Goal: Task Accomplishment & Management: Use online tool/utility

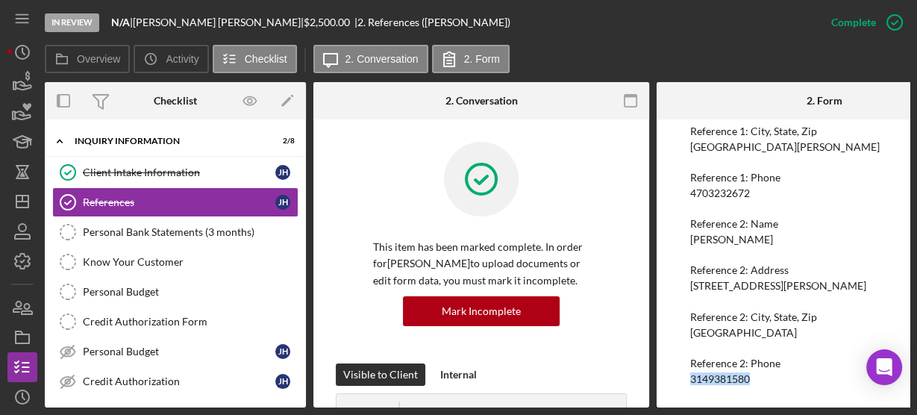
scroll to position [248, 0]
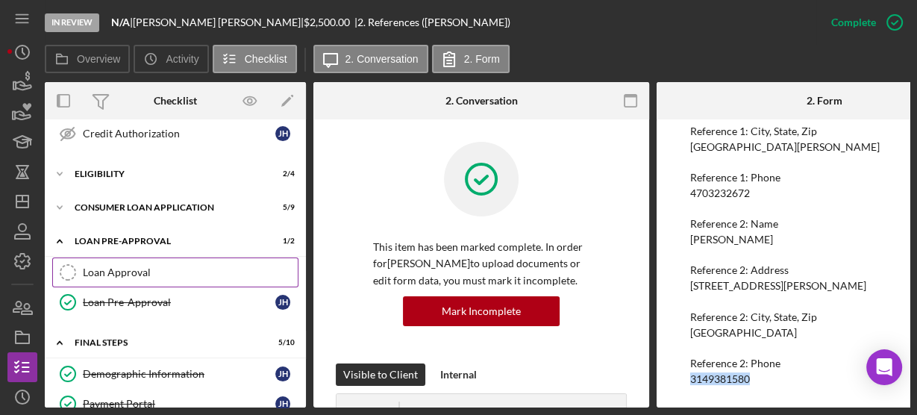
click at [164, 272] on div "Loan Approval" at bounding box center [190, 272] width 215 height 12
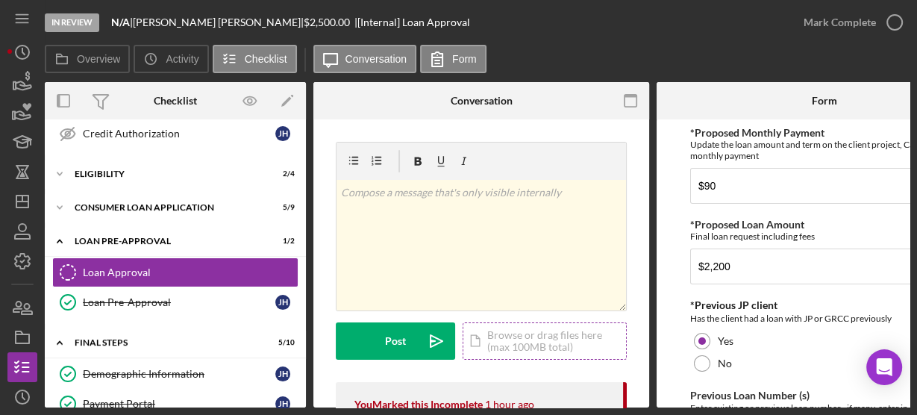
click at [504, 337] on div "Icon/Document Browse or drag files here (max 100MB total) Tap to choose files o…" at bounding box center [545, 340] width 164 height 37
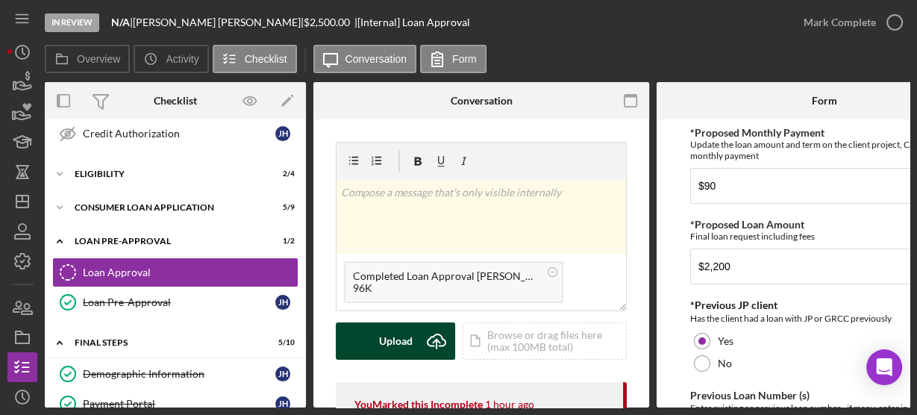
click at [410, 339] on div "Upload" at bounding box center [396, 340] width 34 height 37
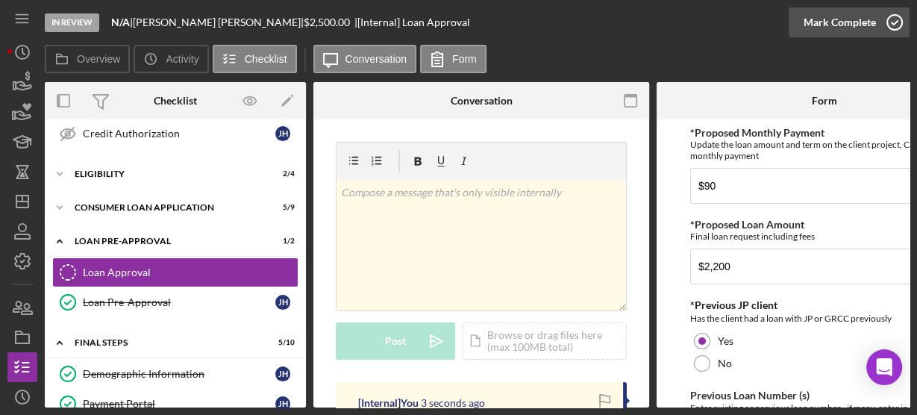
click at [893, 26] on icon "button" at bounding box center [894, 22] width 37 height 37
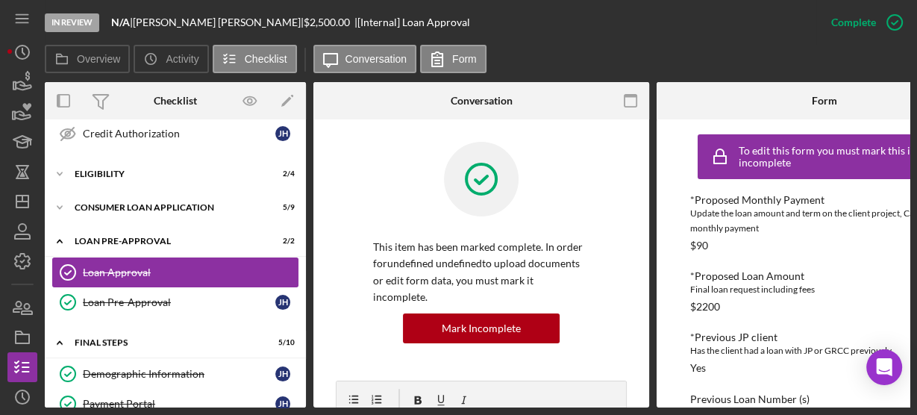
click at [151, 266] on div "Loan Approval" at bounding box center [190, 272] width 215 height 12
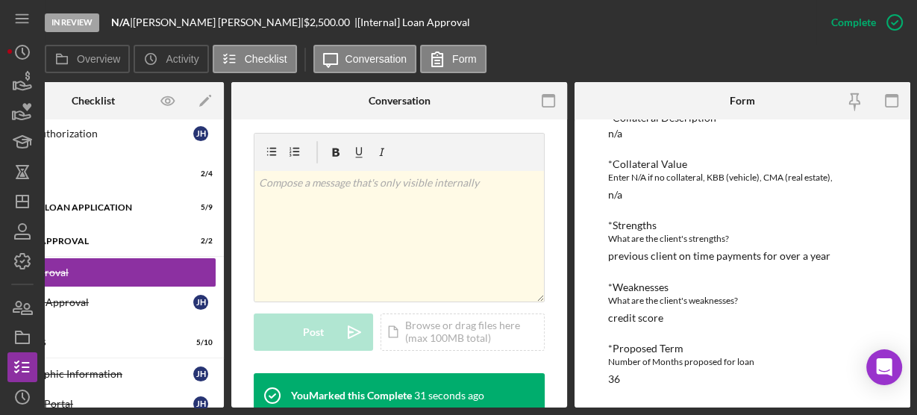
scroll to position [496, 0]
